Goal: Navigation & Orientation: Find specific page/section

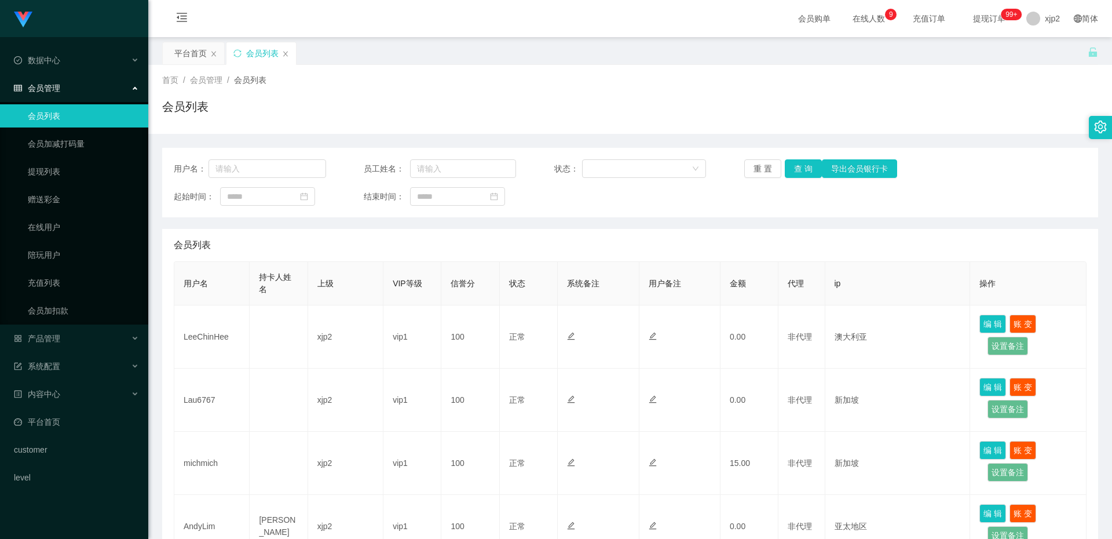
scroll to position [290, 0]
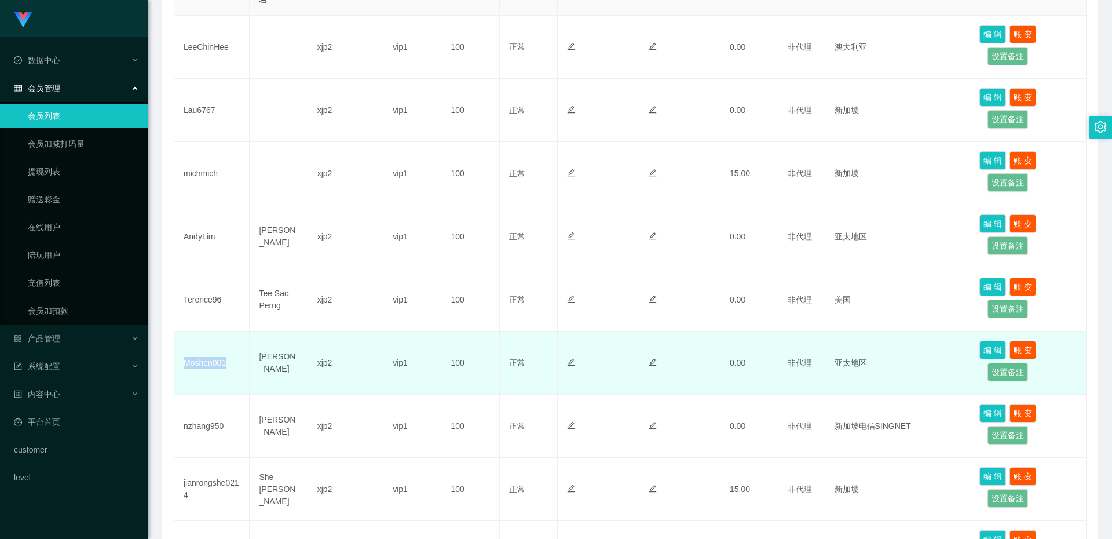
click at [213, 363] on td "Moshen001" at bounding box center [211, 362] width 75 height 63
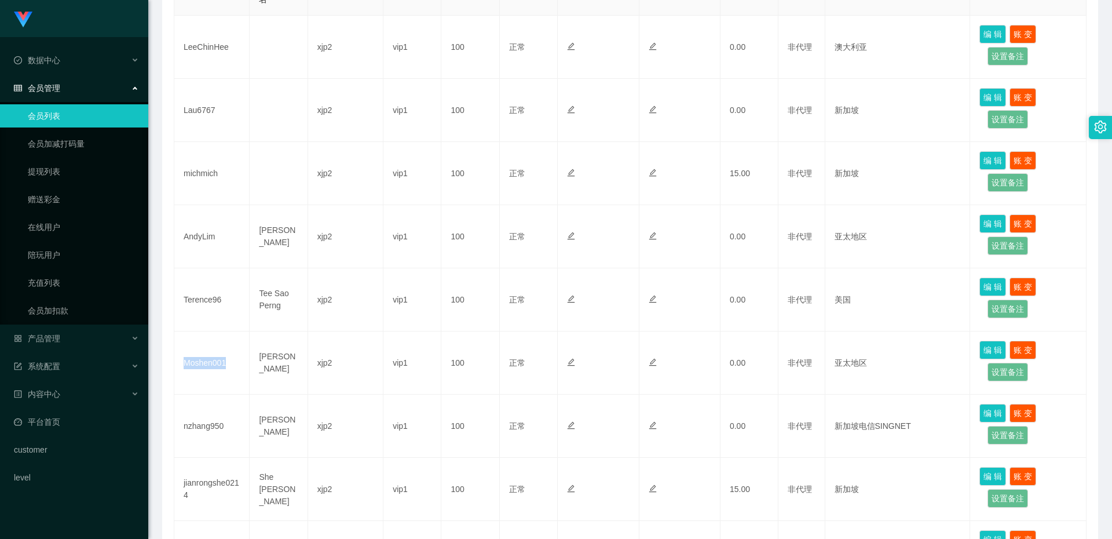
scroll to position [0, 0]
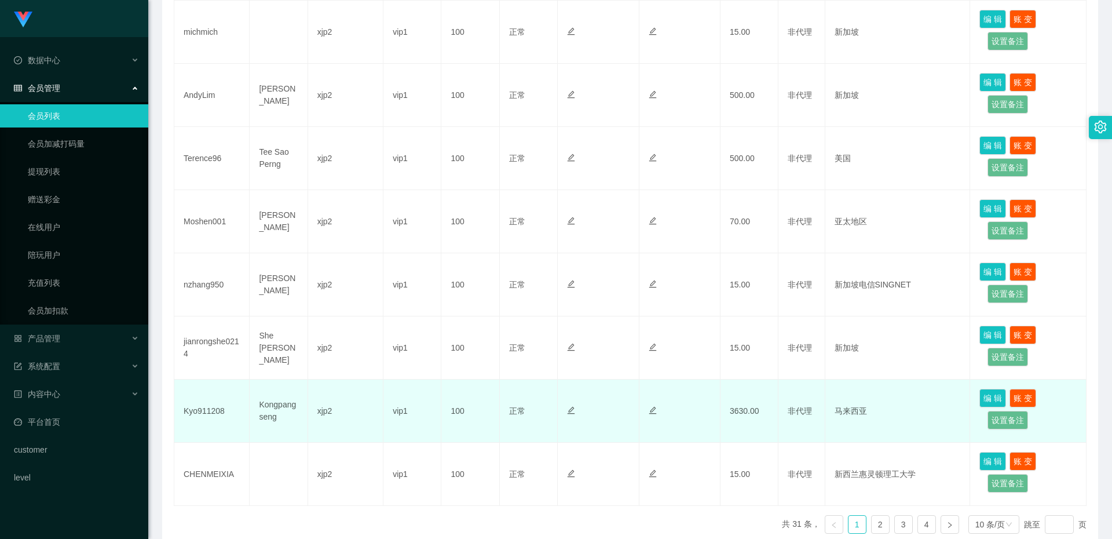
scroll to position [489, 0]
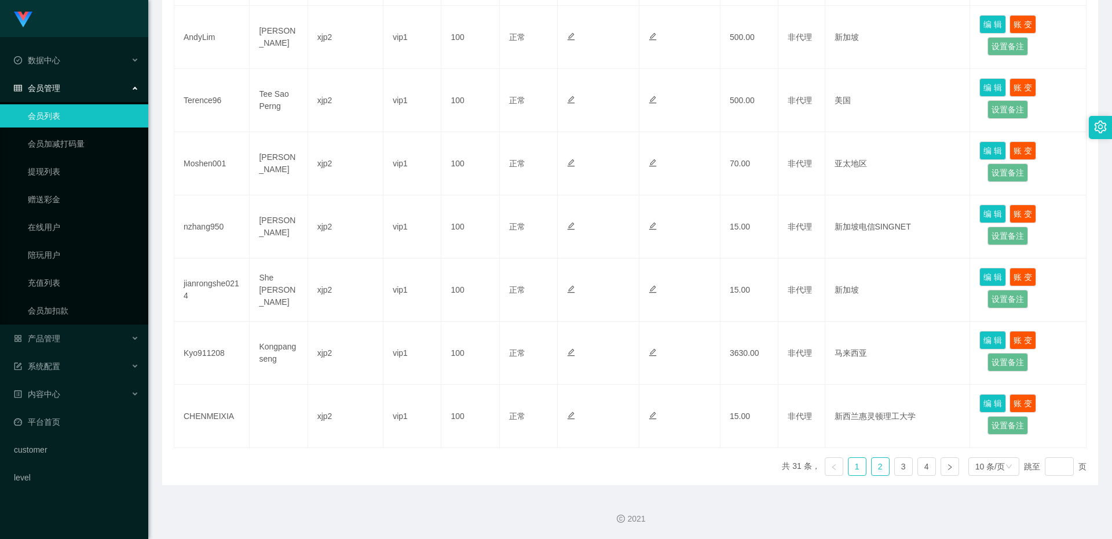
click at [872, 469] on link "2" at bounding box center [880, 466] width 17 height 17
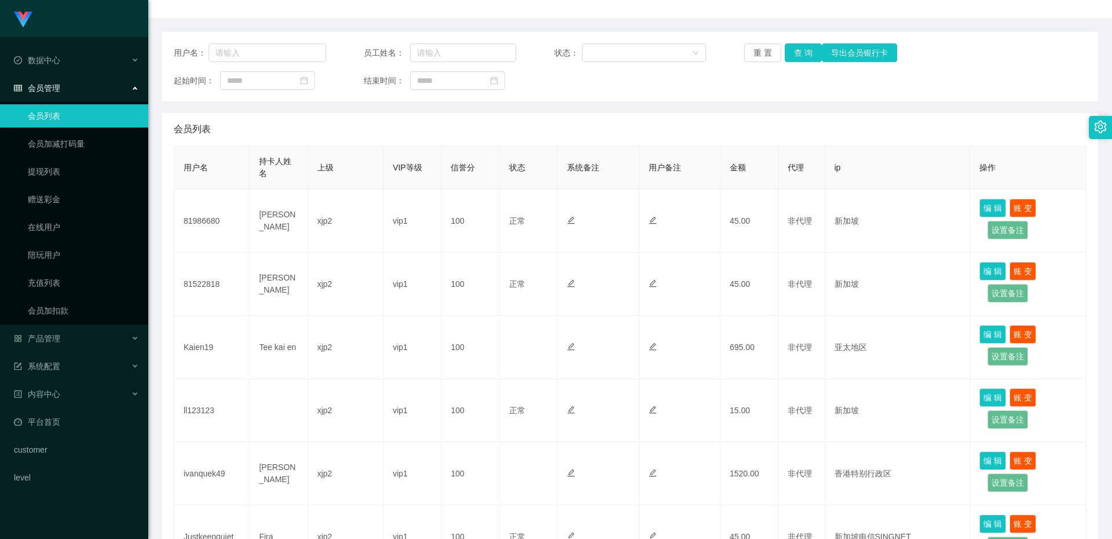
scroll to position [463, 0]
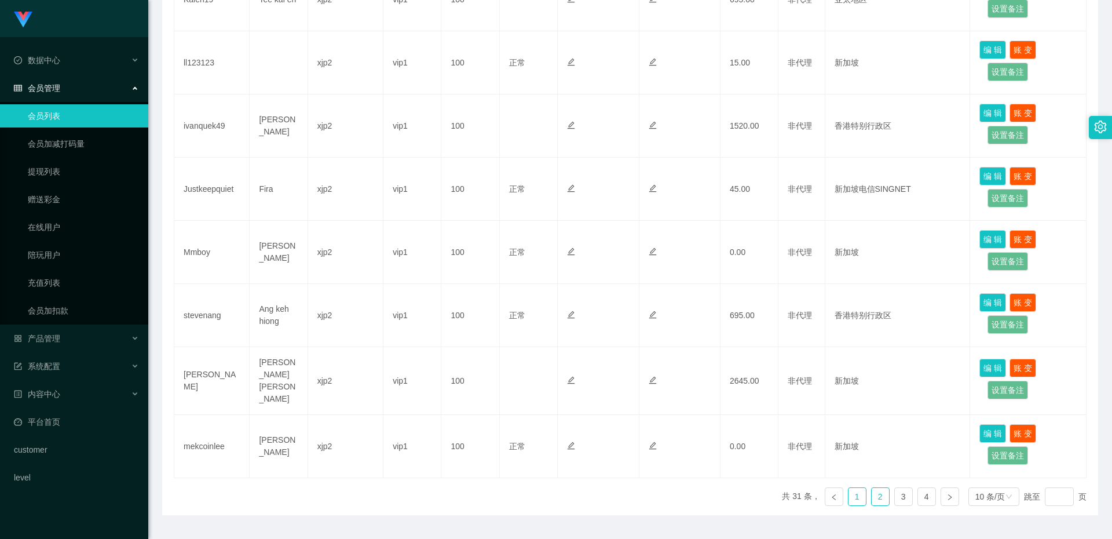
click at [849, 497] on link "1" at bounding box center [857, 496] width 17 height 17
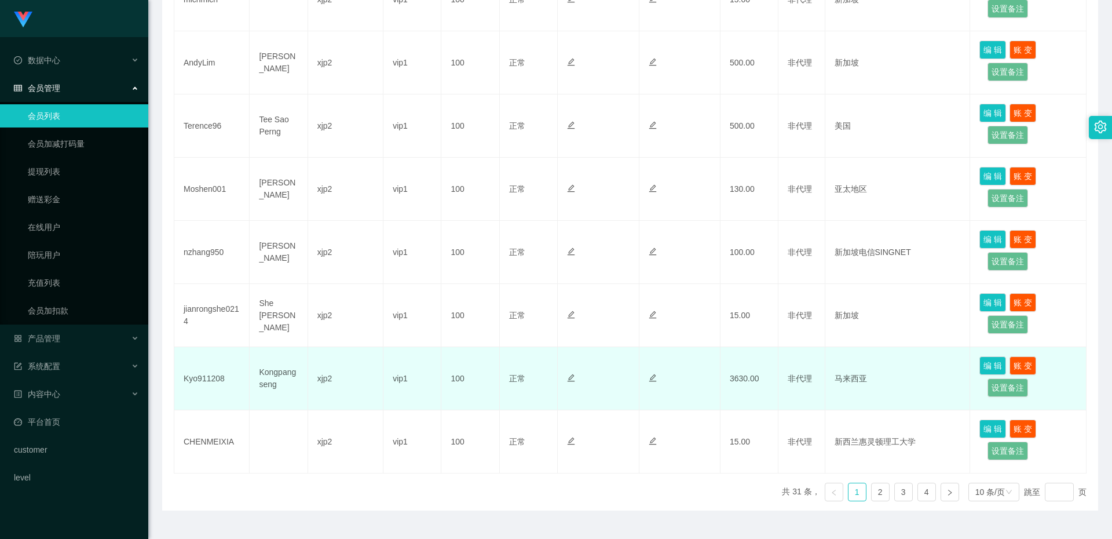
click at [213, 381] on td "Kyo911208" at bounding box center [211, 378] width 75 height 63
copy td "Kyo911208"
click at [209, 375] on td "Kyo911208" at bounding box center [211, 378] width 75 height 63
